Goal: Task Accomplishment & Management: Manage account settings

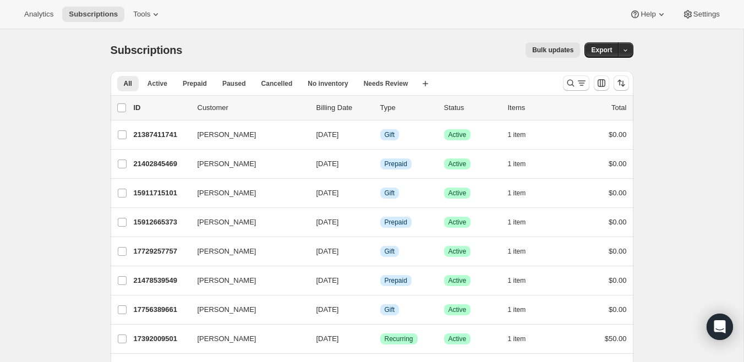
click at [224, 63] on div "Subscriptions. This page is ready Subscriptions Bulk updates More actions Bulk …" at bounding box center [372, 50] width 523 height 42
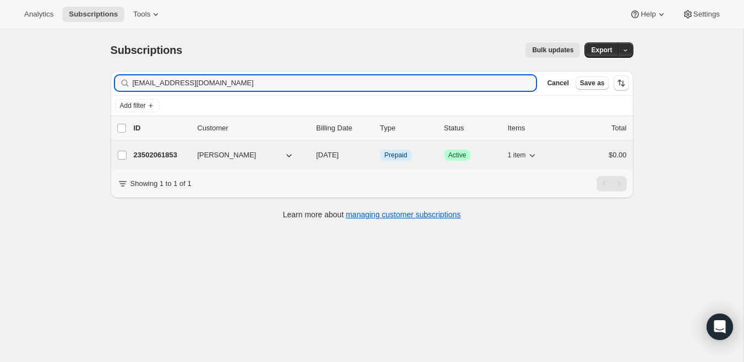
type input "[EMAIL_ADDRESS][DOMAIN_NAME]"
click at [165, 150] on p "23502061853" at bounding box center [161, 155] width 55 height 11
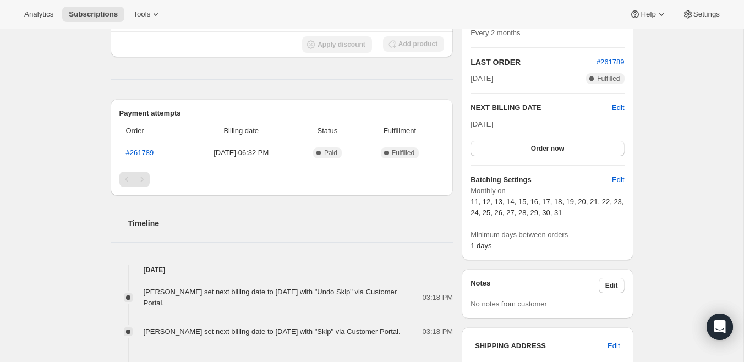
scroll to position [224, 0]
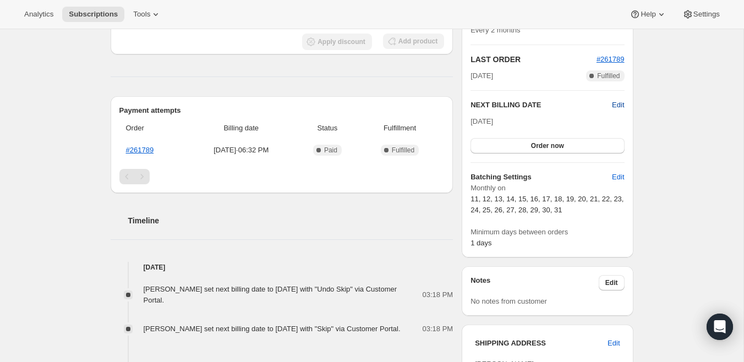
click at [615, 100] on span "Edit" at bounding box center [618, 105] width 12 height 11
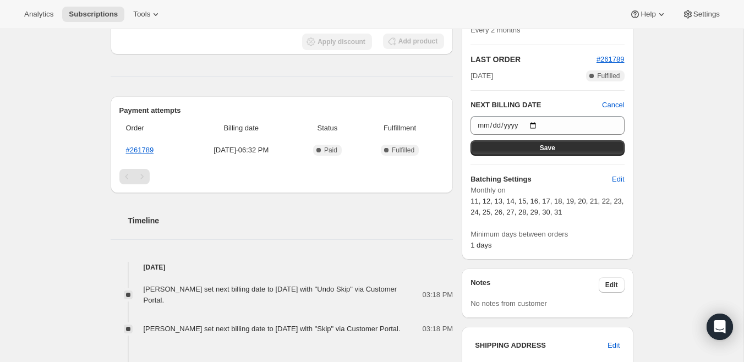
click at [680, 168] on div "Subscription #23502061853. This page is ready Subscription #23502061853 Info Pr…" at bounding box center [372, 232] width 744 height 853
click at [610, 103] on span "Cancel" at bounding box center [613, 105] width 22 height 11
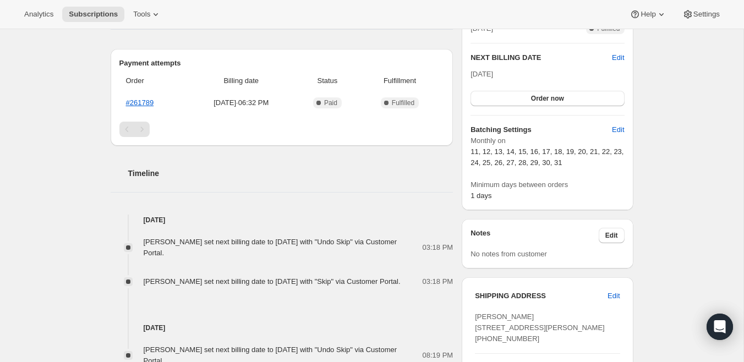
scroll to position [265, 0]
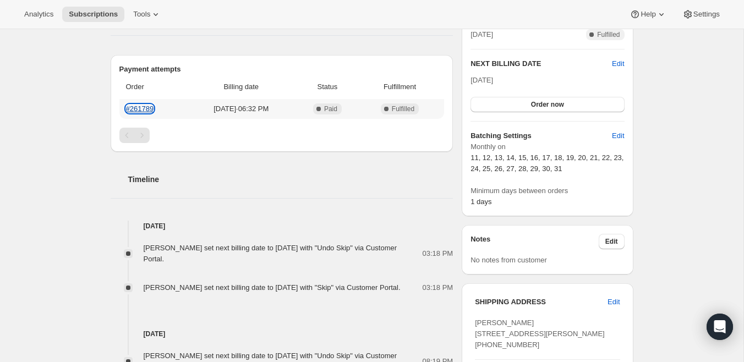
click at [143, 106] on link "#261789" at bounding box center [140, 109] width 28 height 8
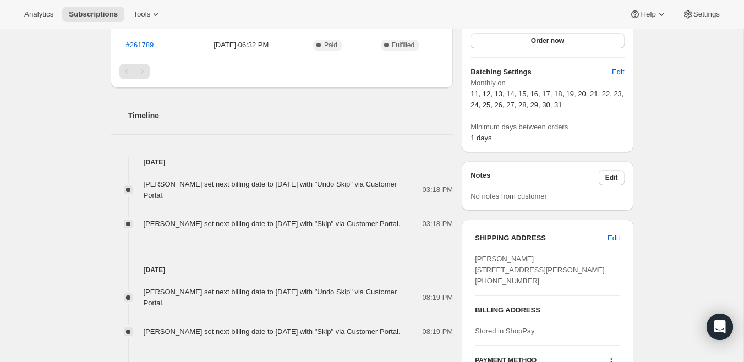
scroll to position [330, 0]
